Goal: Navigation & Orientation: Go to known website

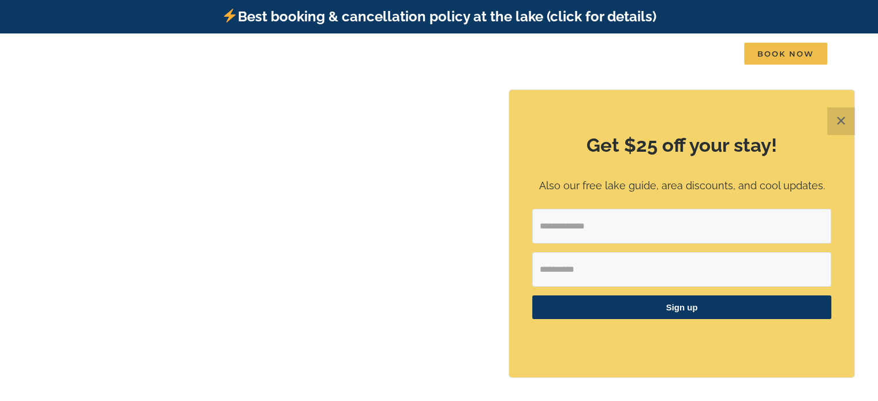
click at [520, 159] on div "Get $25 off your stay! Also our free lake guide, area discounts, and cool updat…" at bounding box center [681, 233] width 345 height 287
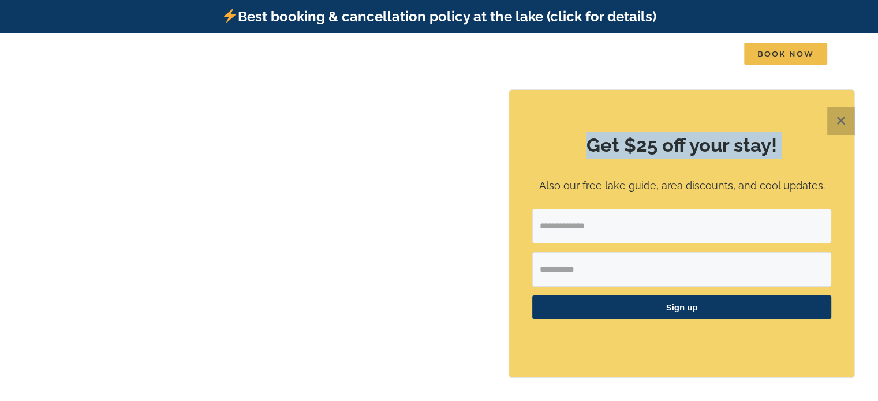
click at [839, 122] on button "✕" at bounding box center [841, 121] width 28 height 28
